Goal: Find specific page/section: Find specific page/section

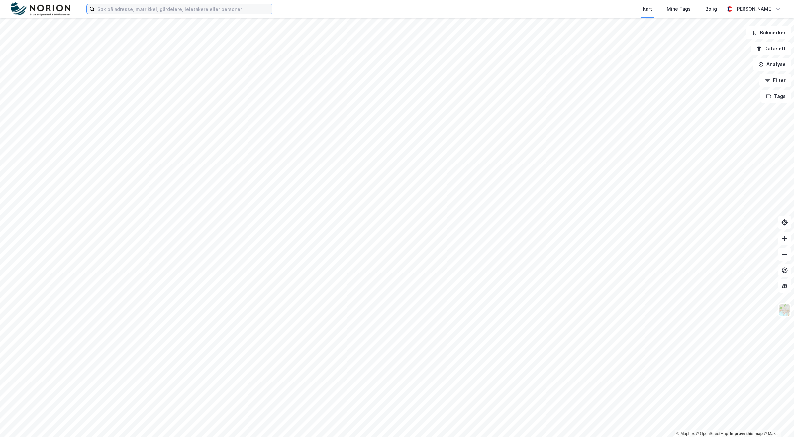
click at [117, 10] on input at bounding box center [183, 9] width 177 height 10
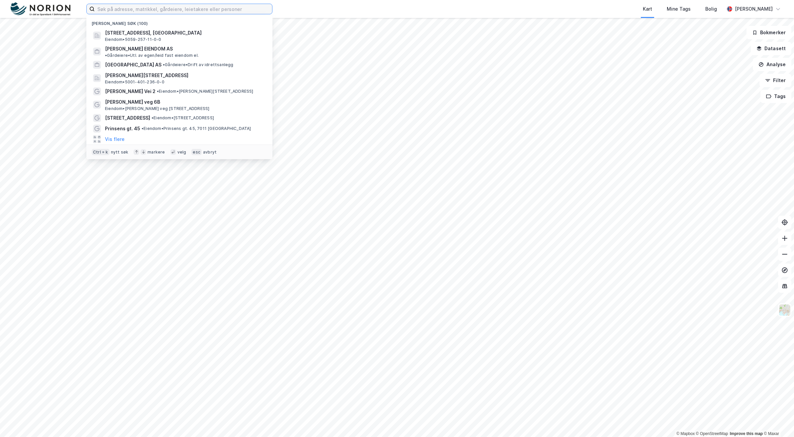
paste input "[STREET_ADDRESS]"
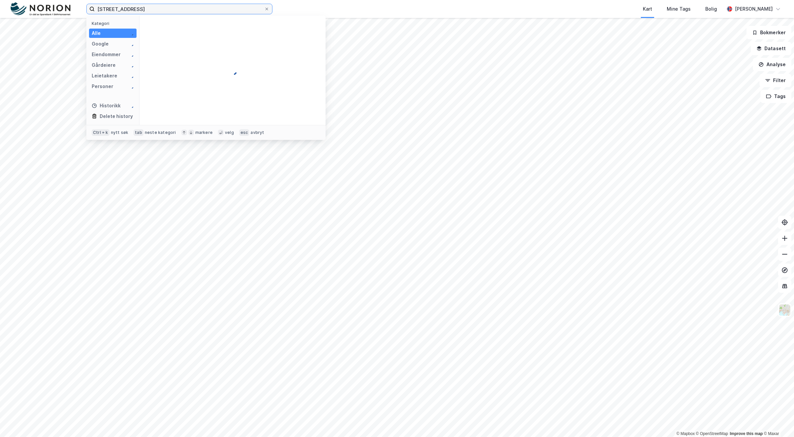
type input "[STREET_ADDRESS]"
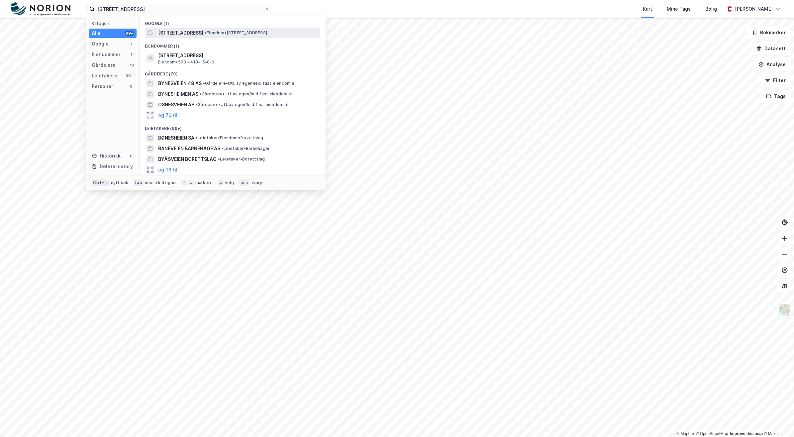
click at [184, 33] on span "[STREET_ADDRESS]" at bounding box center [180, 33] width 45 height 8
